Goal: Check status: Check status

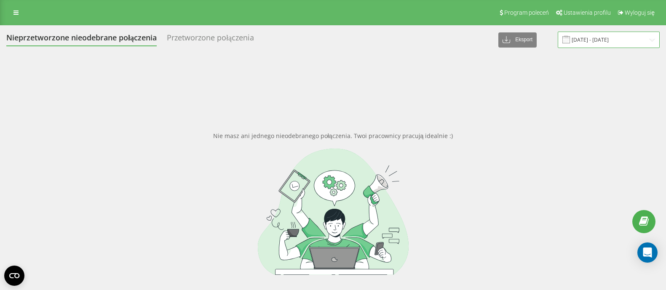
click at [617, 37] on input "11.03.2025 - 11.04.2025" at bounding box center [609, 40] width 102 height 16
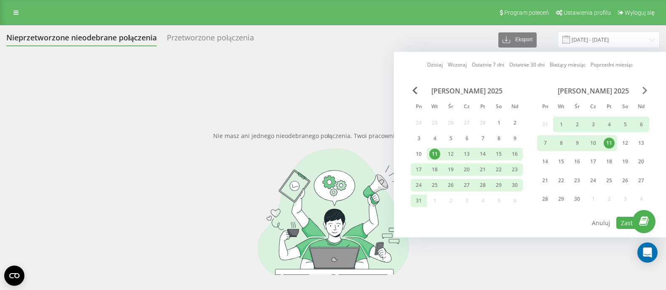
click at [646, 91] on span "Next Month" at bounding box center [645, 91] width 5 height 8
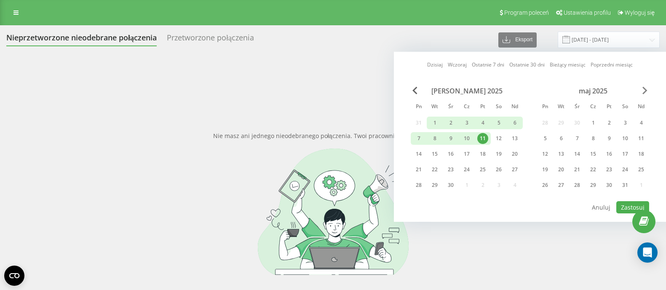
click at [646, 91] on span "Next Month" at bounding box center [645, 91] width 5 height 8
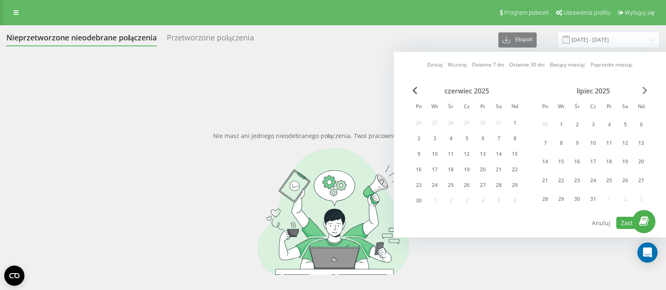
click at [646, 91] on span "Next Month" at bounding box center [645, 91] width 5 height 8
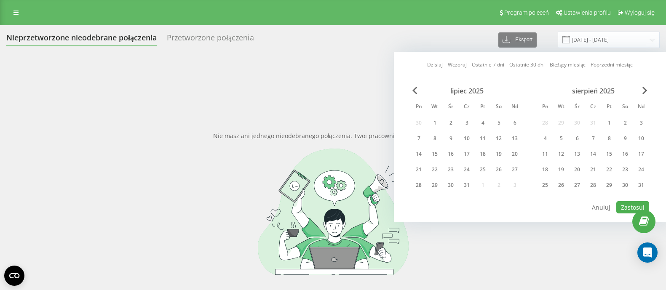
click at [642, 94] on div "sierpień 2025" at bounding box center [593, 91] width 112 height 8
click at [645, 95] on div "sierpień 2025" at bounding box center [593, 91] width 112 height 8
click at [646, 91] on span "Next Month" at bounding box center [645, 91] width 5 height 8
click at [545, 126] on div "1" at bounding box center [545, 123] width 11 height 11
click at [560, 184] on div "30" at bounding box center [561, 185] width 11 height 11
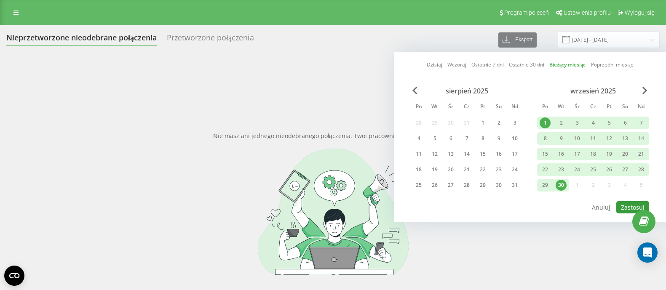
click at [640, 206] on button "Zastosuj" at bounding box center [633, 207] width 33 height 12
type input "[DATE] - [DATE]"
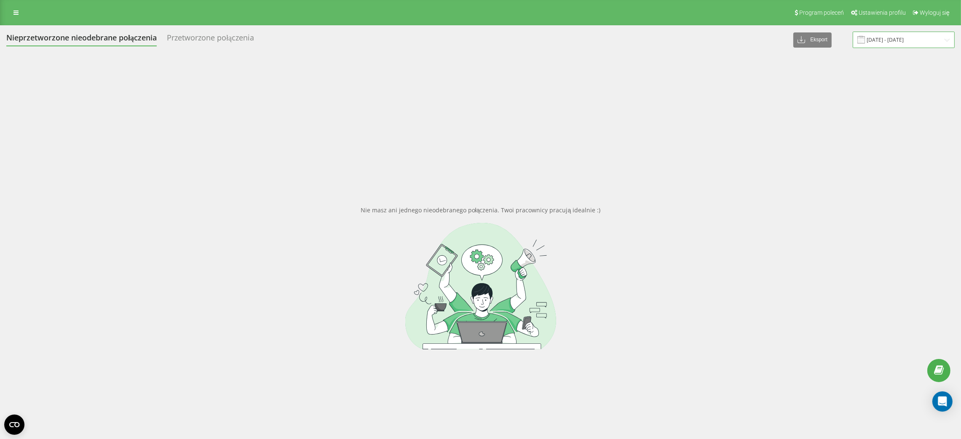
click at [906, 42] on input "[DATE] - [DATE]" at bounding box center [904, 40] width 102 height 16
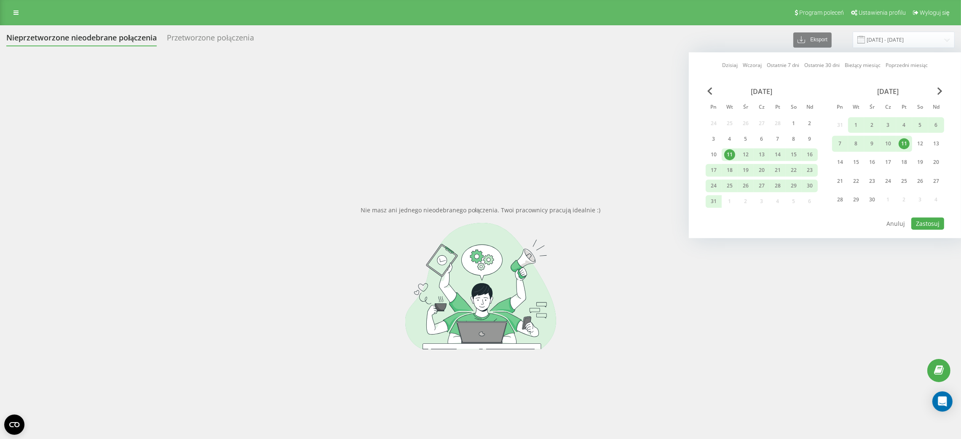
click at [940, 85] on div "[DATE] [DATE] Ostatnie 7 dni Ostatnie 30 dni Bieżący miesiąc Poprzedni miesiąc …" at bounding box center [825, 145] width 272 height 186
click at [942, 90] on span "Next Month" at bounding box center [940, 91] width 5 height 8
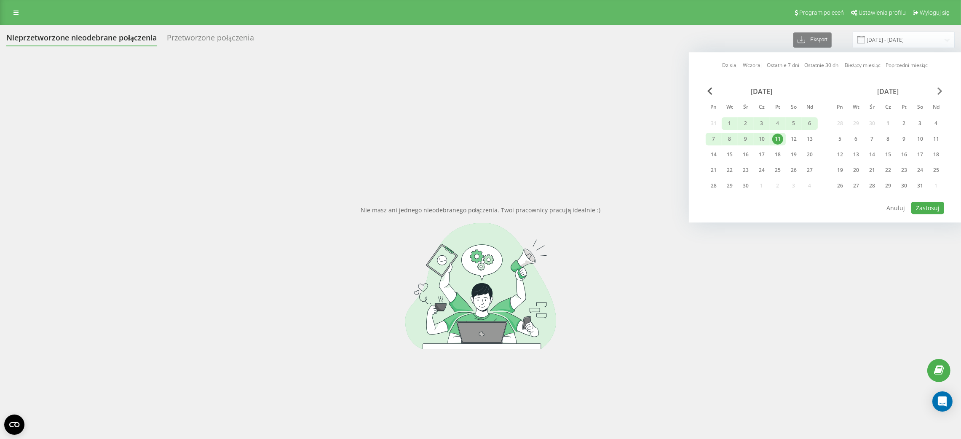
click at [942, 90] on span "Next Month" at bounding box center [940, 91] width 5 height 8
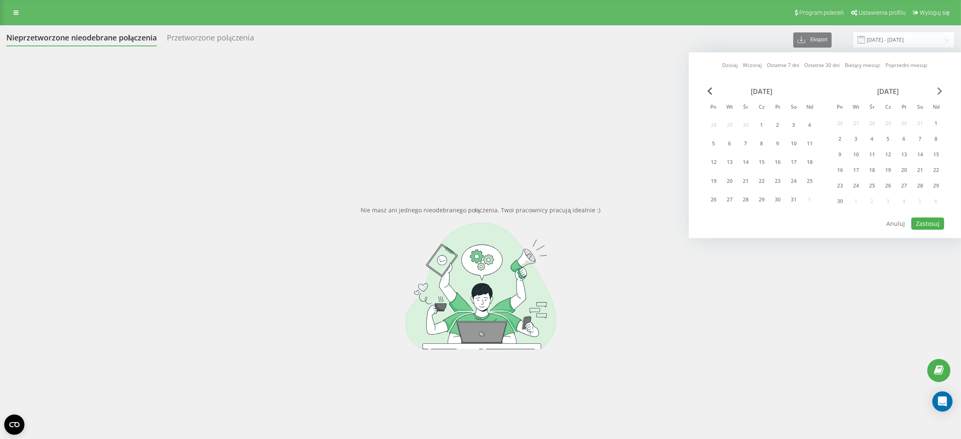
click at [942, 90] on span "Next Month" at bounding box center [940, 91] width 5 height 8
click at [942, 92] on span "Next Month" at bounding box center [940, 91] width 5 height 8
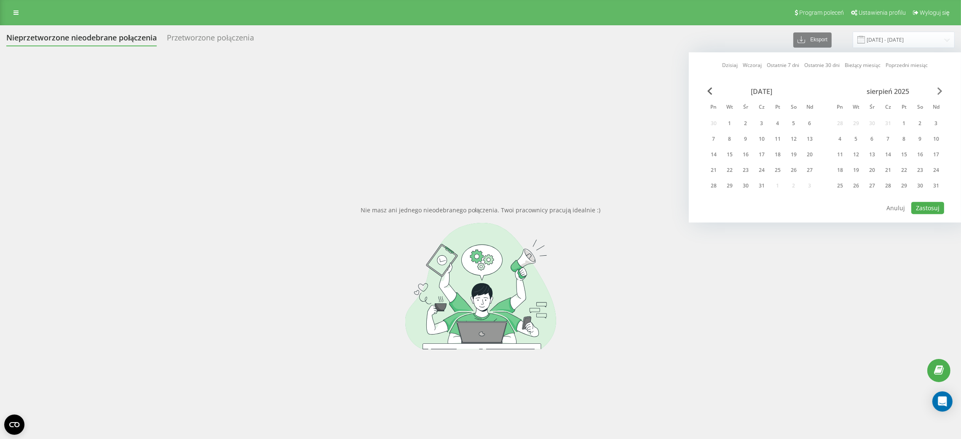
click at [941, 89] on span "Next Month" at bounding box center [940, 91] width 5 height 8
click at [843, 121] on div "1" at bounding box center [840, 123] width 11 height 11
click at [855, 181] on div "30" at bounding box center [856, 185] width 11 height 11
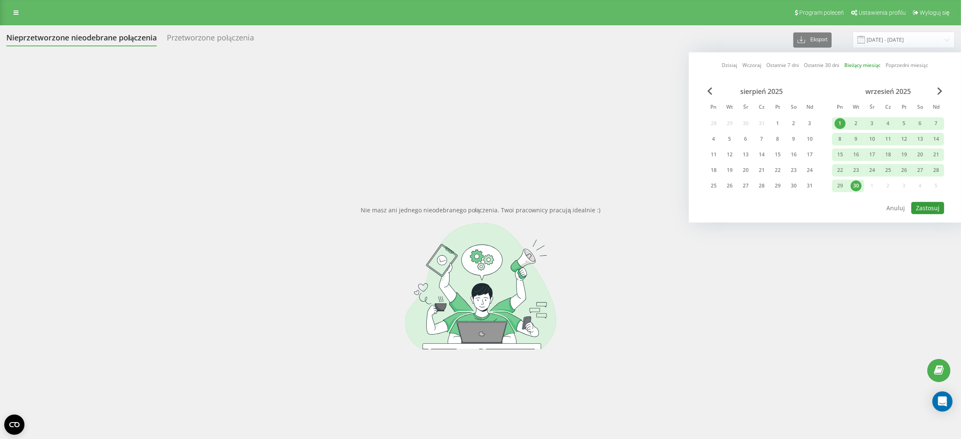
click at [929, 202] on button "Zastosuj" at bounding box center [928, 208] width 33 height 12
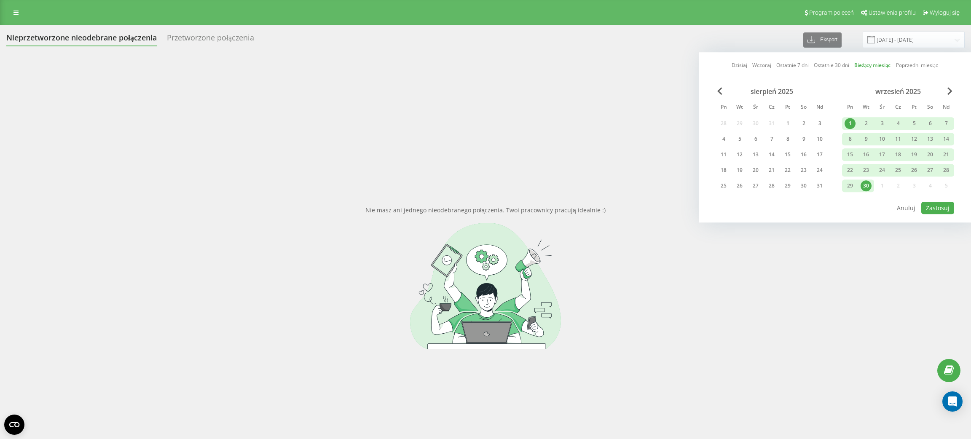
type input "[DATE] - [DATE]"
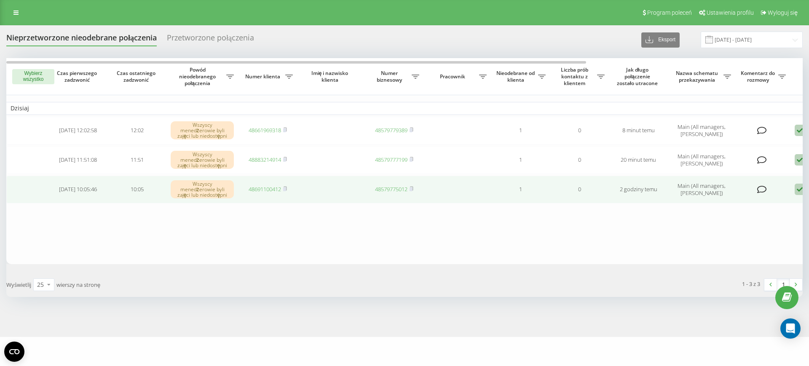
click at [266, 191] on link "48691100412" at bounding box center [265, 189] width 32 height 8
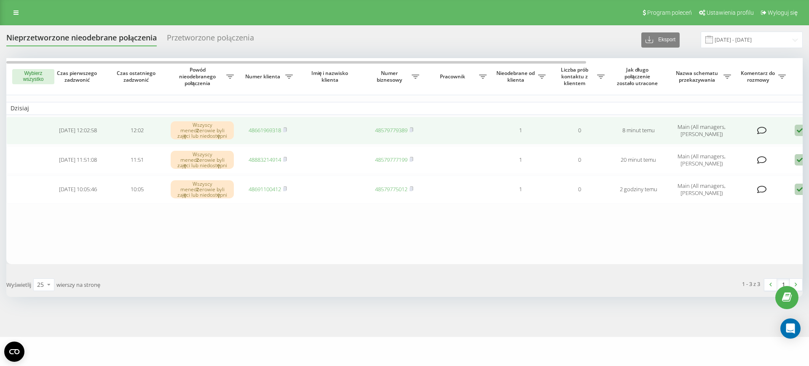
click at [266, 127] on link "48661969318" at bounding box center [265, 130] width 32 height 8
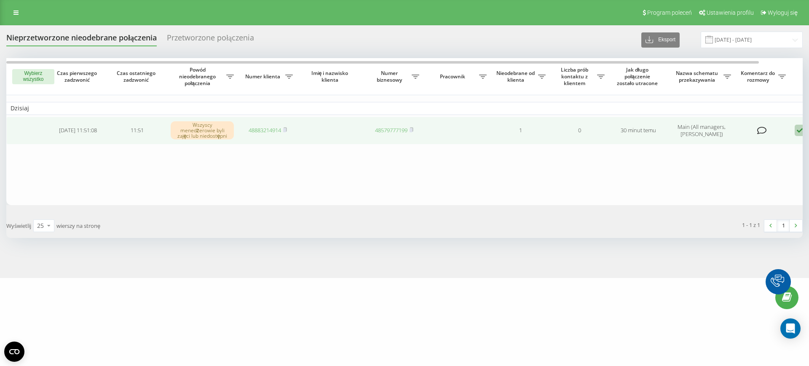
click at [257, 130] on link "48883214914" at bounding box center [265, 130] width 32 height 8
